Goal: Task Accomplishment & Management: Manage account settings

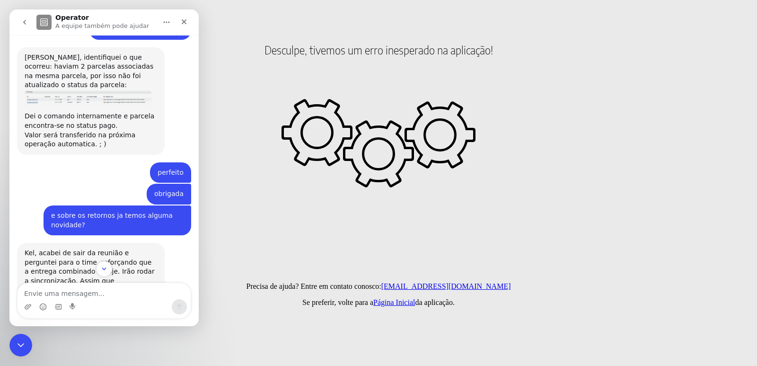
scroll to position [8172, 0]
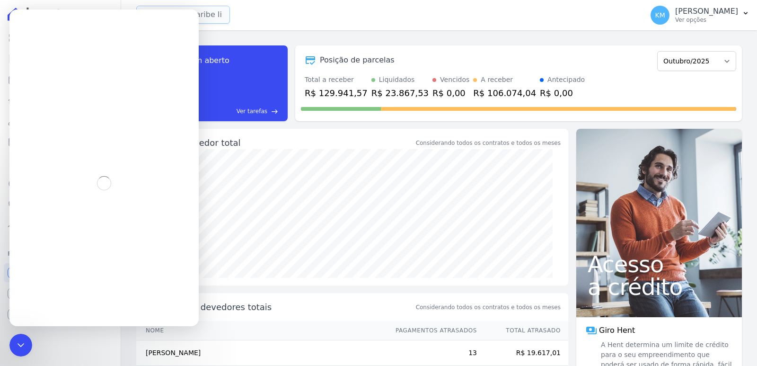
click at [219, 16] on button "Ilhas Do Caribe Ii" at bounding box center [183, 15] width 94 height 18
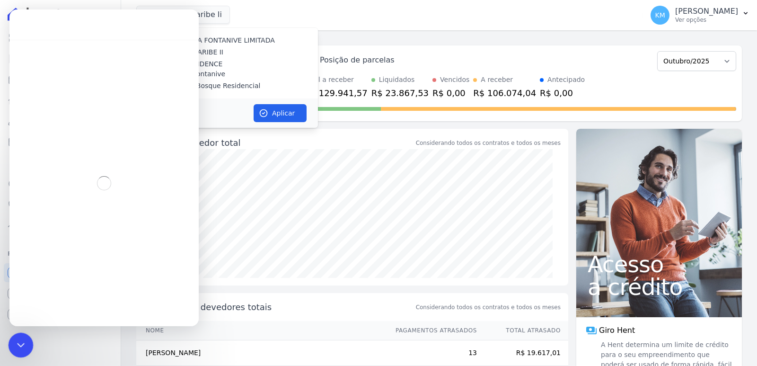
click at [26, 339] on div "Encerramento do Messenger da Intercom" at bounding box center [19, 343] width 23 height 23
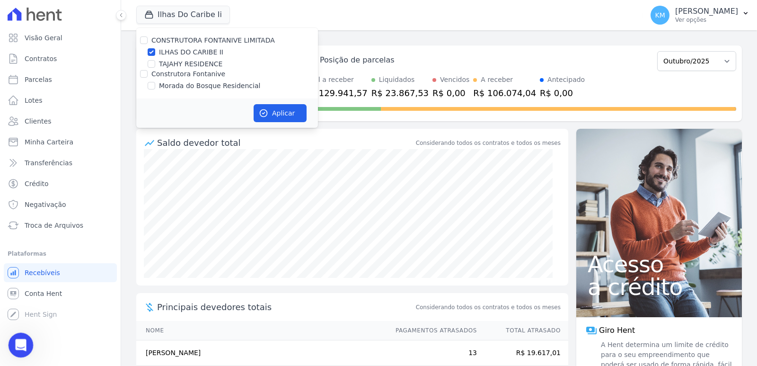
click at [12, 338] on div "Abertura do Messenger da Intercom" at bounding box center [19, 343] width 31 height 31
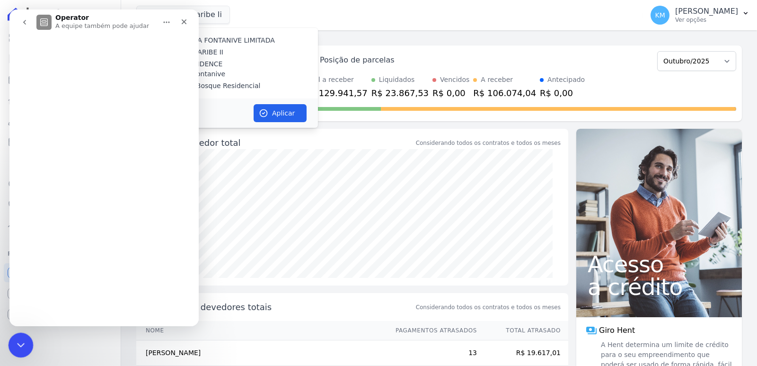
click at [19, 338] on icon "Encerramento do Messenger da Intercom" at bounding box center [19, 343] width 11 height 11
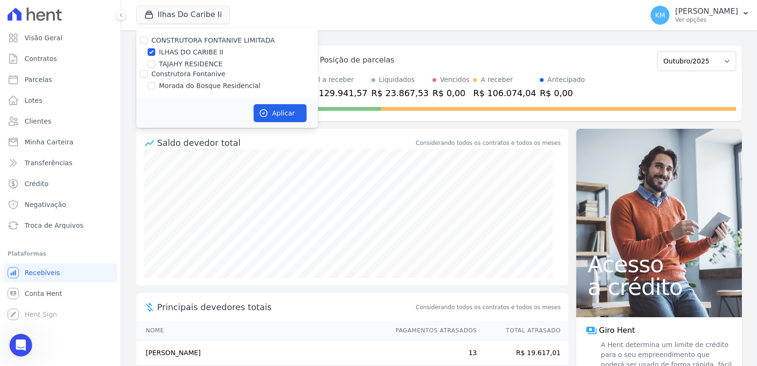
scroll to position [8172, 0]
click at [152, 86] on input "Morada do Bosque Residencial" at bounding box center [152, 86] width 8 height 8
checkbox input "true"
click at [148, 53] on input "ILHAS DO CARIBE II" at bounding box center [152, 52] width 8 height 8
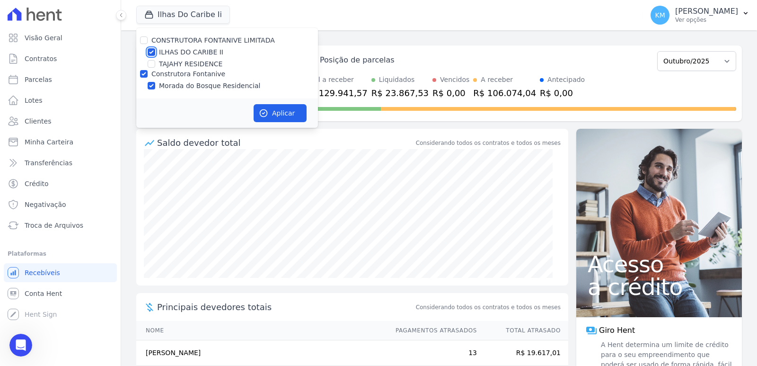
checkbox input "false"
click at [301, 114] on button "Aplicar" at bounding box center [280, 113] width 53 height 18
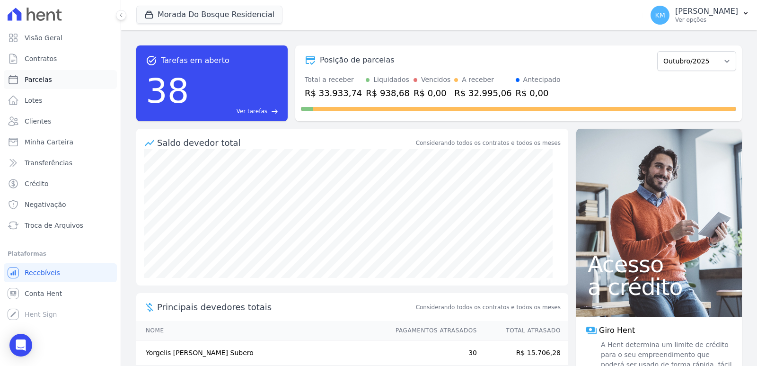
click at [42, 82] on span "Parcelas" at bounding box center [38, 79] width 27 height 9
select select
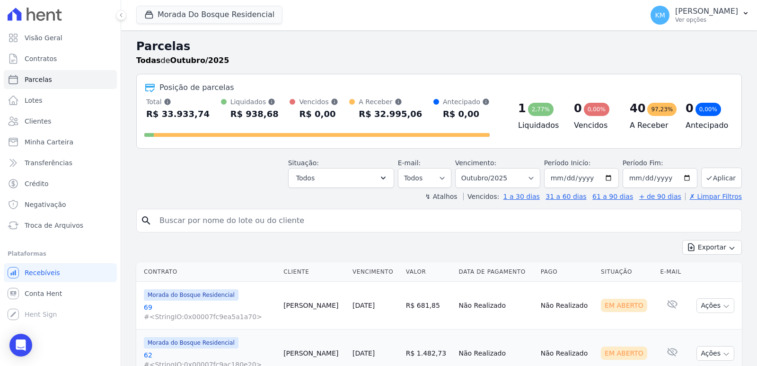
click at [175, 215] on input "search" at bounding box center [446, 220] width 584 height 19
type input "jocimara"
select select
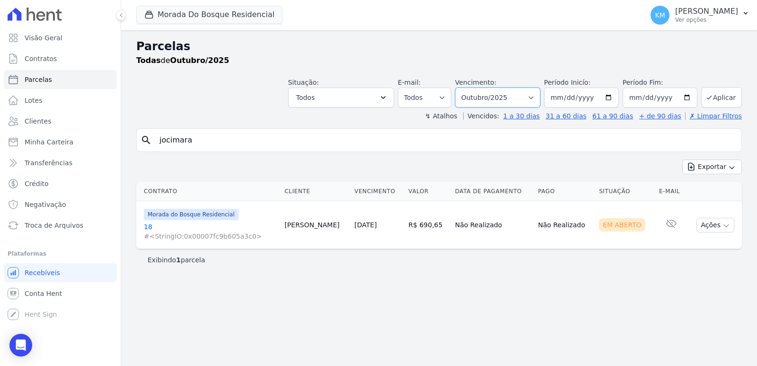
click at [499, 102] on select "Filtrar por período ──────── Todos os meses Janeiro/2024 Fevereiro/2024 Março/2…" at bounding box center [497, 98] width 85 height 20
select select "09/2025"
click at [469, 88] on select "Filtrar por período ──────── Todos os meses Janeiro/2024 Fevereiro/2024 Março/2…" at bounding box center [497, 98] width 85 height 20
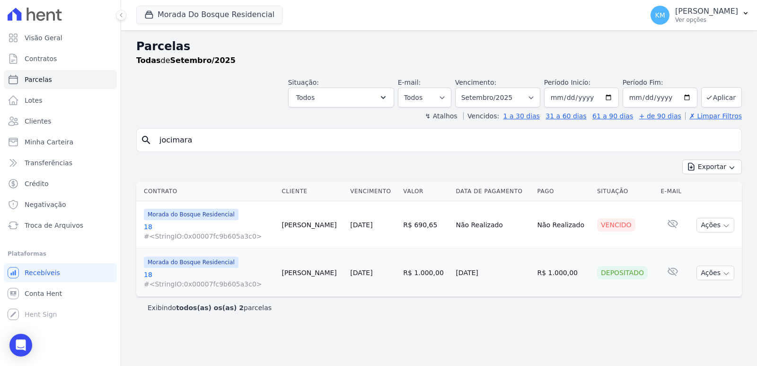
select select
